Goal: Task Accomplishment & Management: Manage account settings

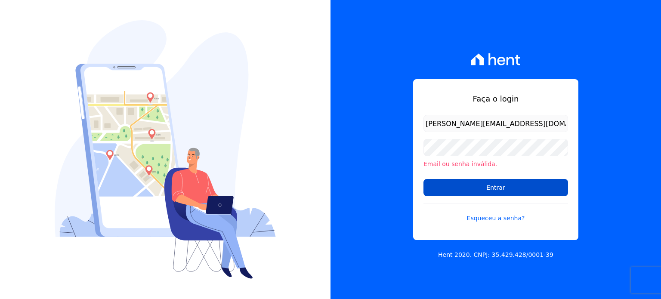
click at [459, 188] on input "Entrar" at bounding box center [495, 187] width 145 height 17
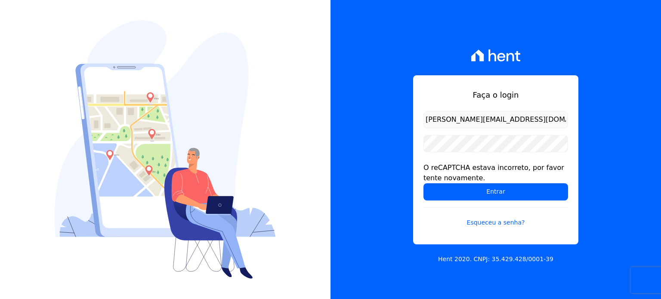
click at [290, 163] on div at bounding box center [165, 149] width 330 height 299
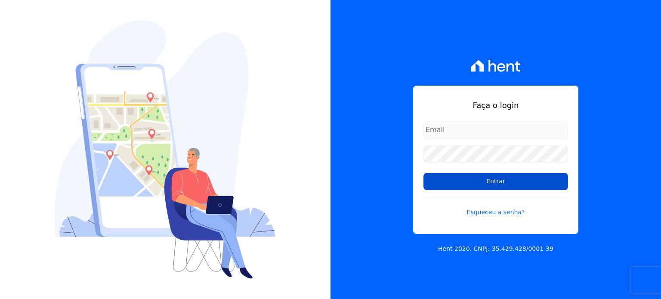
type input "[PERSON_NAME][EMAIL_ADDRESS][DOMAIN_NAME]"
click at [535, 179] on input "Entrar" at bounding box center [495, 181] width 145 height 17
type input "[PERSON_NAME][EMAIL_ADDRESS][DOMAIN_NAME]"
click at [521, 181] on input "Entrar" at bounding box center [495, 181] width 145 height 17
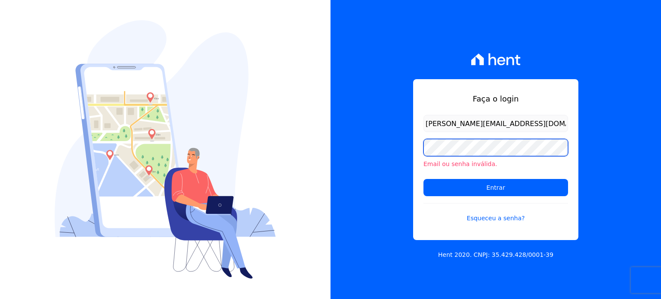
click at [423, 179] on input "Entrar" at bounding box center [495, 187] width 145 height 17
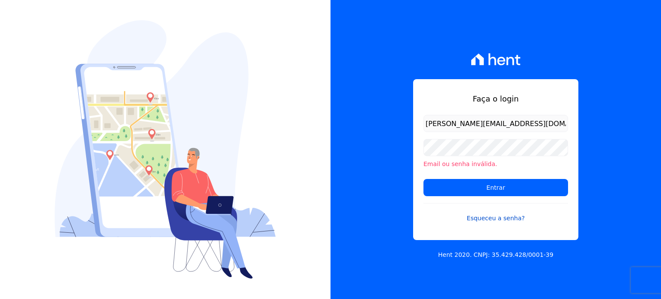
click at [502, 216] on link "Esqueceu a senha?" at bounding box center [495, 213] width 145 height 20
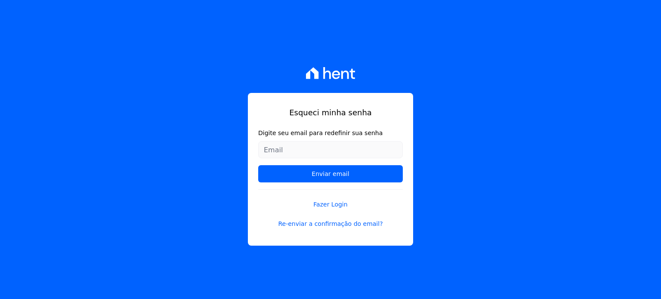
click at [360, 150] on input "Digite seu email para redefinir sua senha" at bounding box center [330, 149] width 145 height 17
type input "[PERSON_NAME][EMAIL_ADDRESS][DOMAIN_NAME]"
click at [268, 206] on link "Fazer Login" at bounding box center [330, 199] width 145 height 20
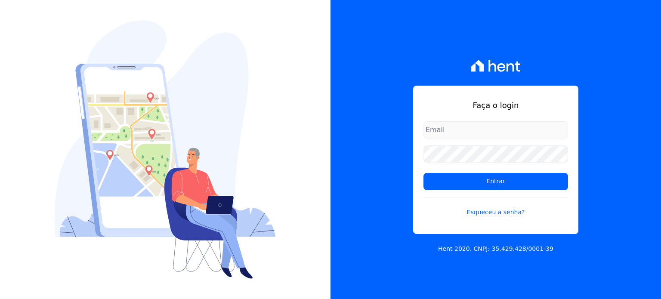
type input "[PERSON_NAME][EMAIL_ADDRESS][DOMAIN_NAME]"
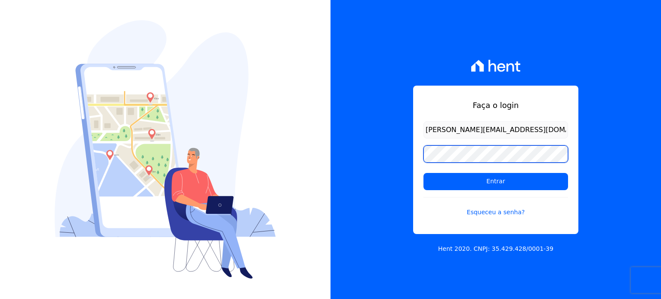
click at [338, 147] on div "Faça o login [PERSON_NAME][EMAIL_ADDRESS][DOMAIN_NAME] Entrar Esqueceu a senha?…" at bounding box center [495, 149] width 330 height 299
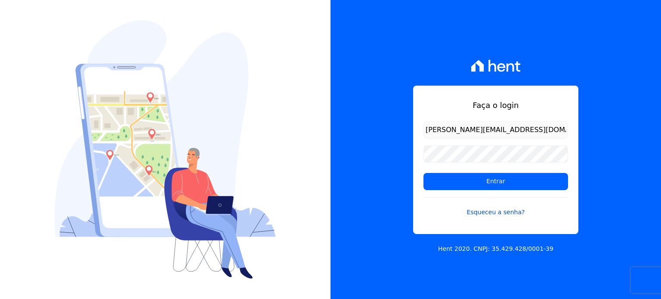
click at [434, 209] on link "Esqueceu a senha?" at bounding box center [495, 207] width 145 height 20
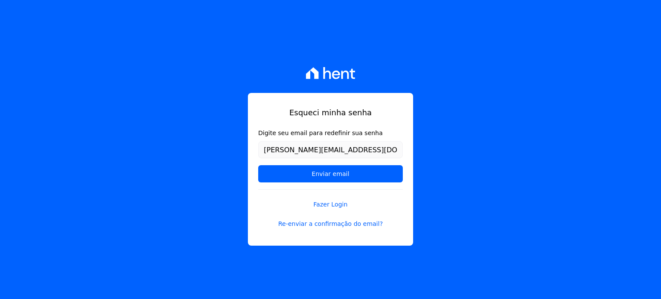
type input "[PERSON_NAME][EMAIL_ADDRESS][DOMAIN_NAME]"
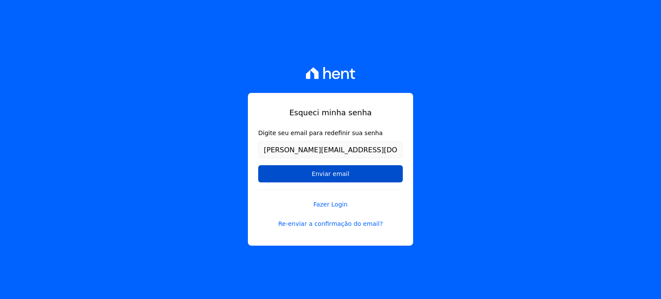
click at [306, 175] on input "Enviar email" at bounding box center [330, 173] width 145 height 17
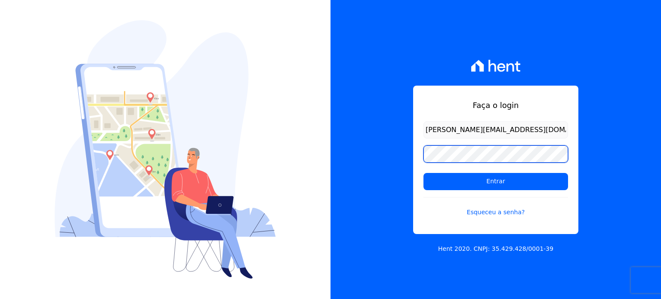
click at [287, 152] on div "Faça o login [PERSON_NAME][EMAIL_ADDRESS][DOMAIN_NAME] Entrar Esqueceu a senha?…" at bounding box center [330, 149] width 661 height 299
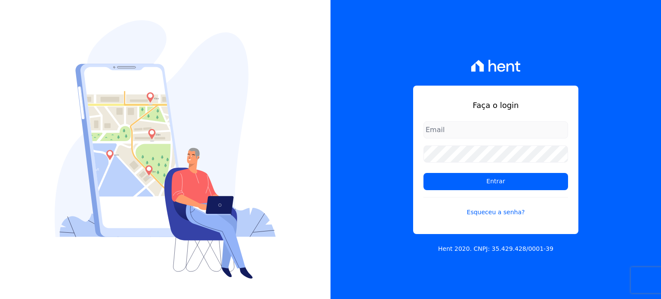
type input "[PERSON_NAME][EMAIL_ADDRESS][DOMAIN_NAME]"
click at [435, 191] on form "raquel.pradie@porto5.com.br Entrar Esqueceu a senha?" at bounding box center [495, 174] width 145 height 106
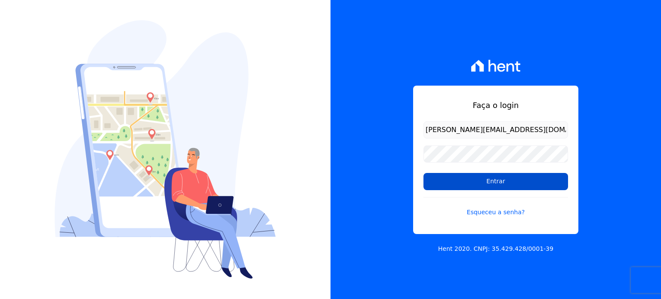
click at [442, 185] on input "Entrar" at bounding box center [495, 181] width 145 height 17
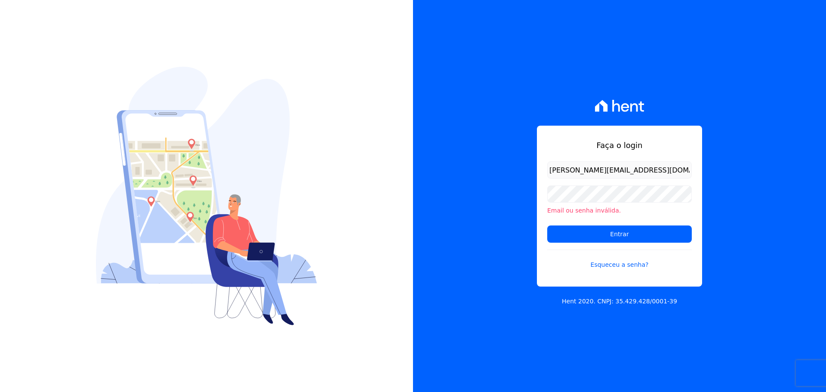
drag, startPoint x: 217, startPoint y: 2, endPoint x: 442, endPoint y: 92, distance: 242.6
click at [442, 92] on div "Faça o login [PERSON_NAME][EMAIL_ADDRESS][DOMAIN_NAME] Email ou senha inválida.…" at bounding box center [619, 196] width 413 height 392
